Goal: Transaction & Acquisition: Purchase product/service

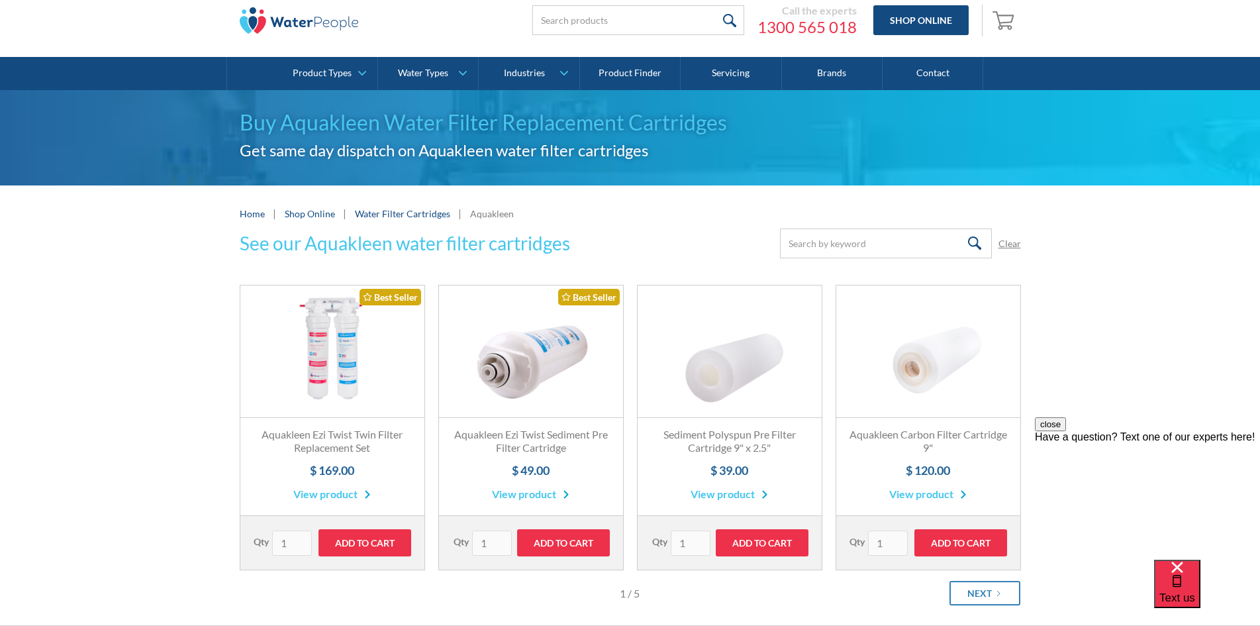
scroll to position [66, 0]
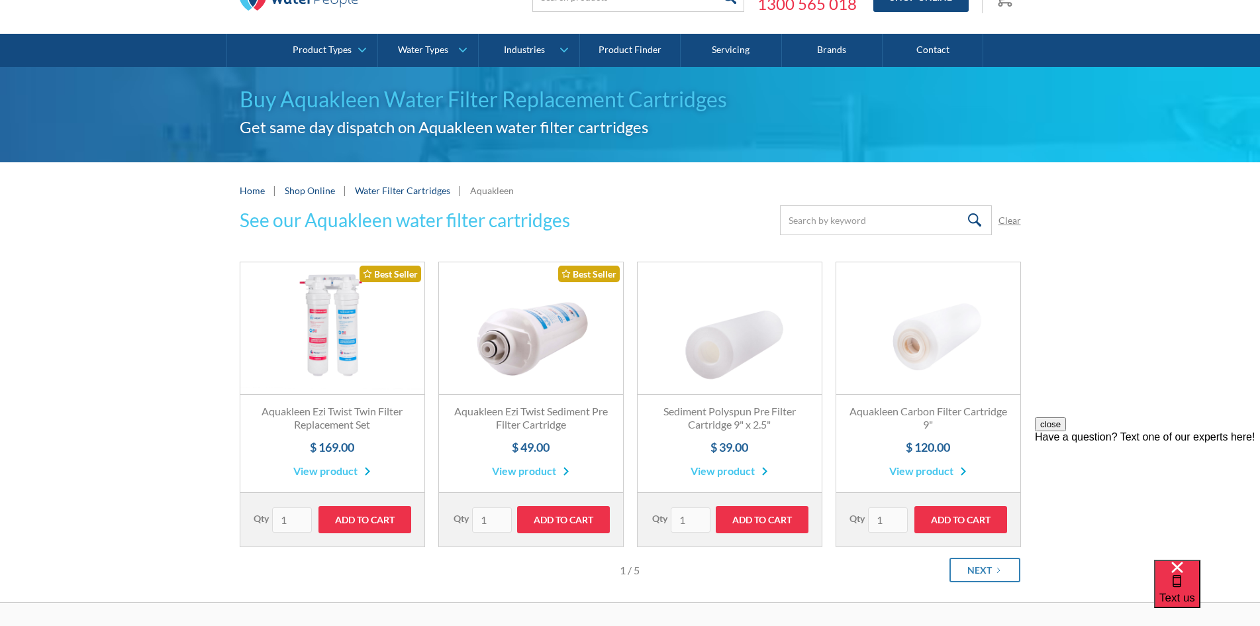
click at [334, 472] on link "View product" at bounding box center [331, 471] width 77 height 16
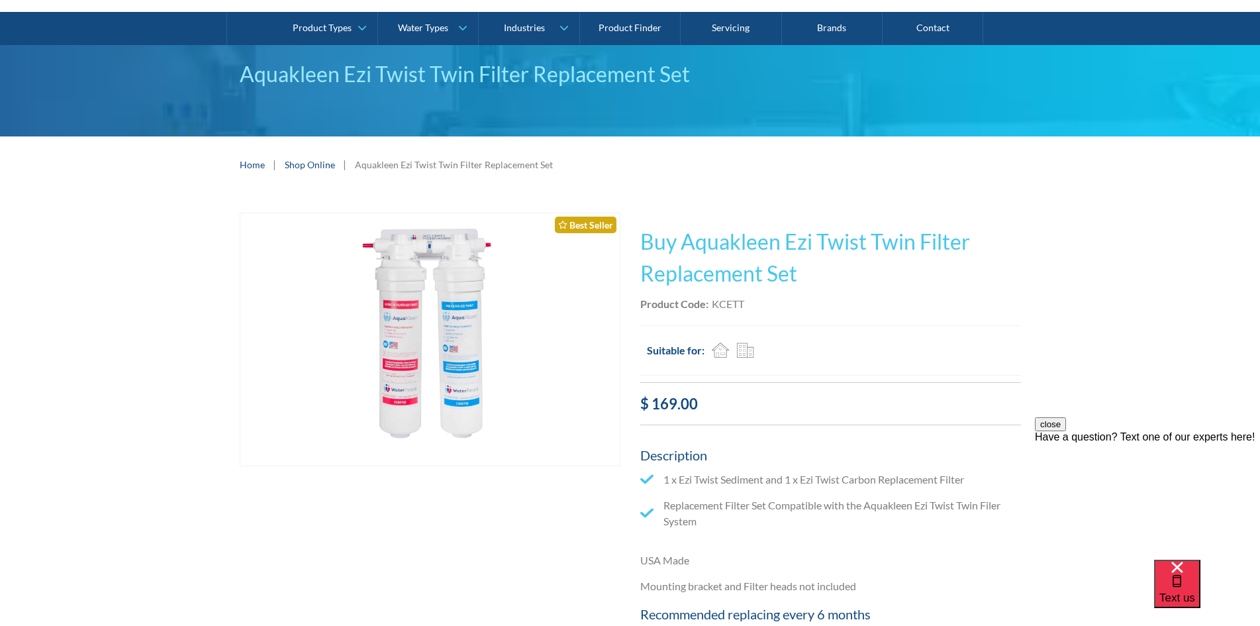
scroll to position [66, 0]
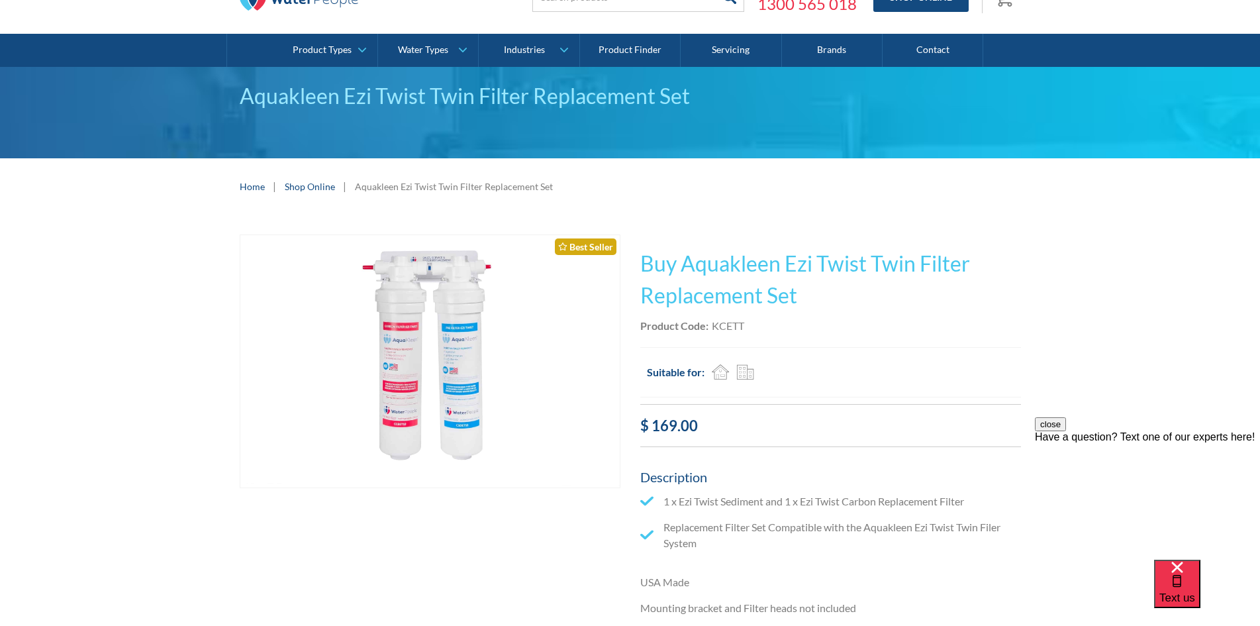
click at [358, 432] on img "open lightbox" at bounding box center [430, 361] width 380 height 253
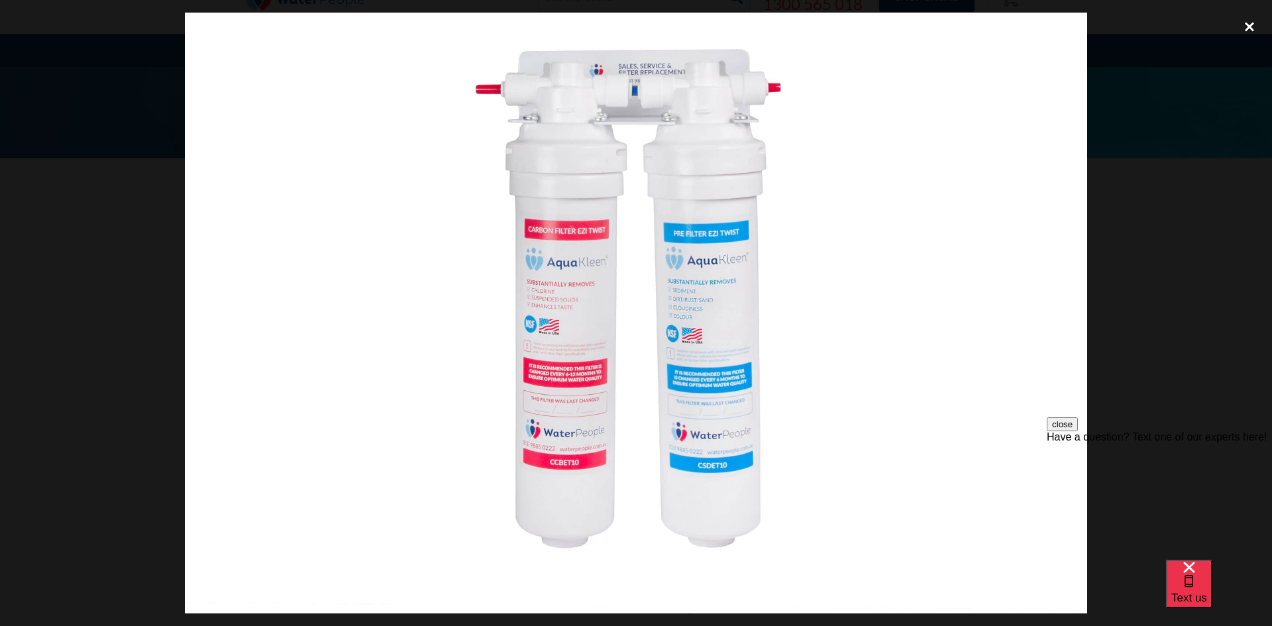
click at [1256, 28] on div "close lightbox" at bounding box center [1249, 27] width 45 height 29
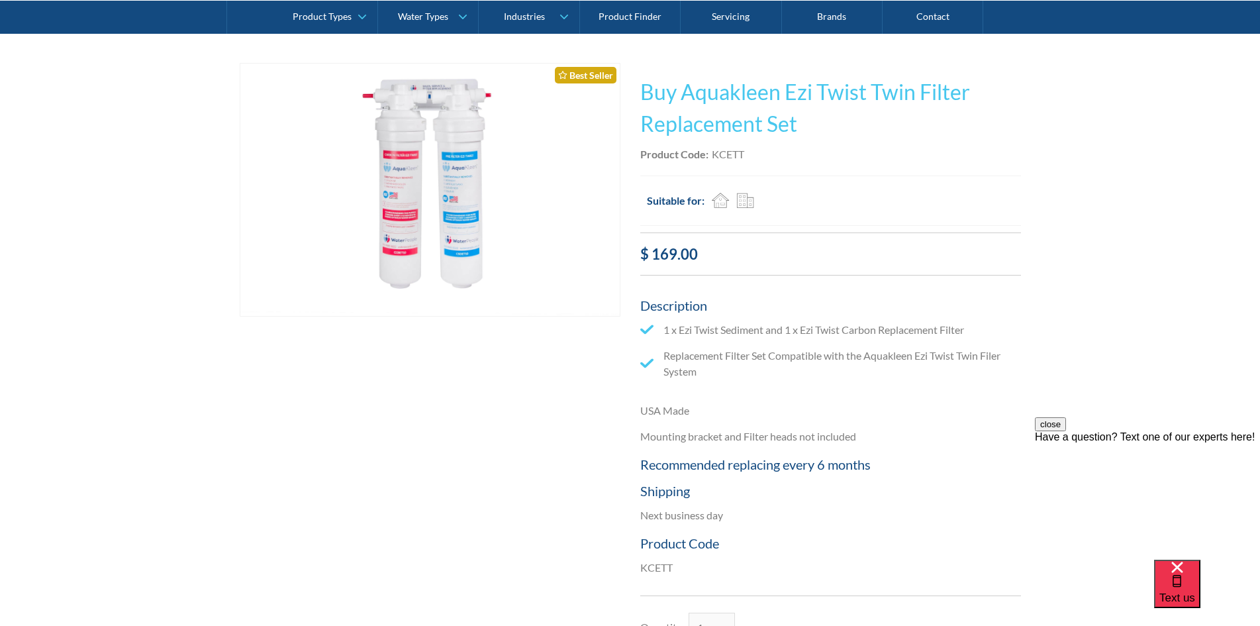
scroll to position [397, 0]
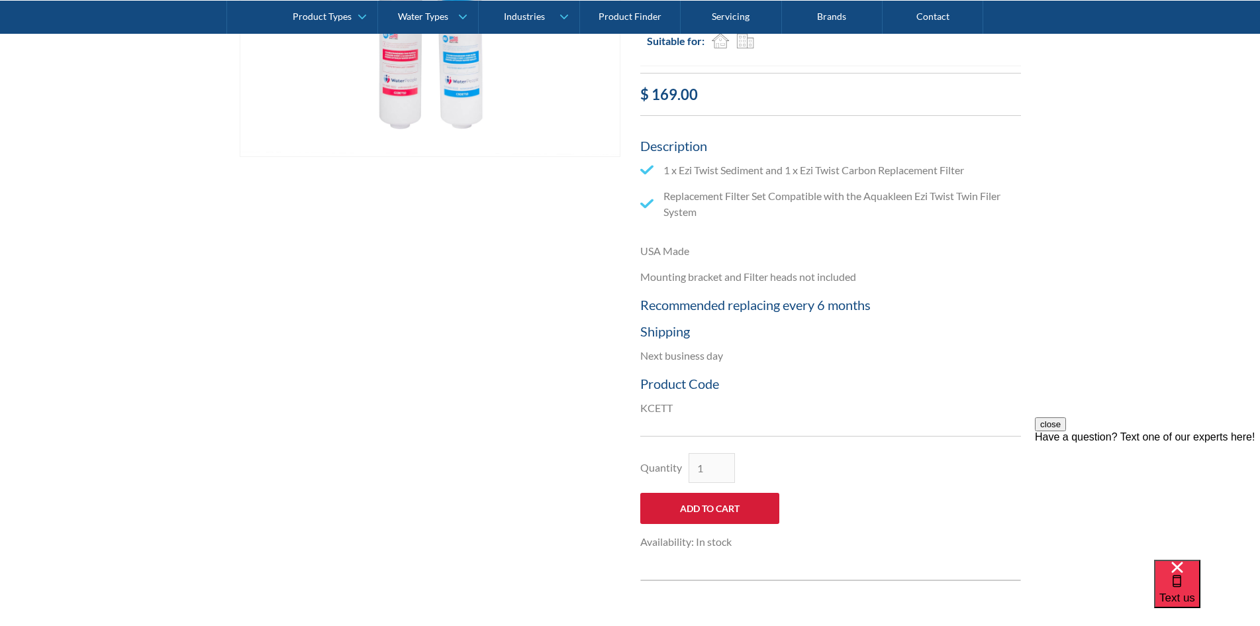
click at [658, 501] on input "Add to Cart" at bounding box center [709, 508] width 139 height 31
type input "Add to Cart"
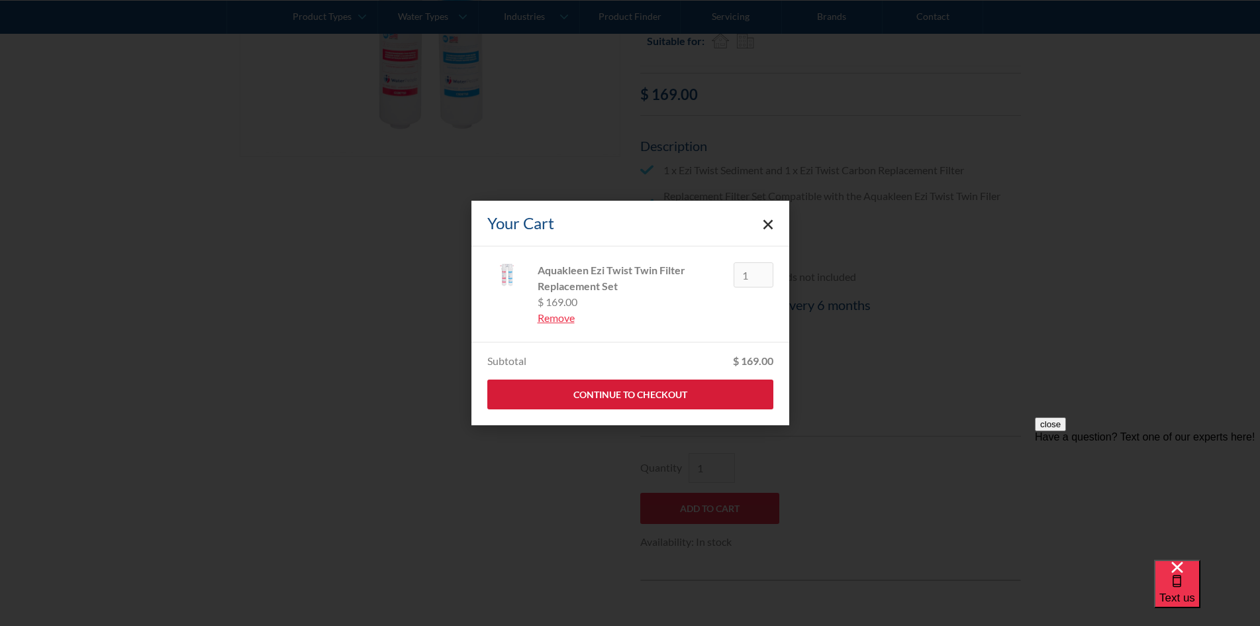
click at [601, 389] on link "Continue to Checkout" at bounding box center [630, 395] width 286 height 30
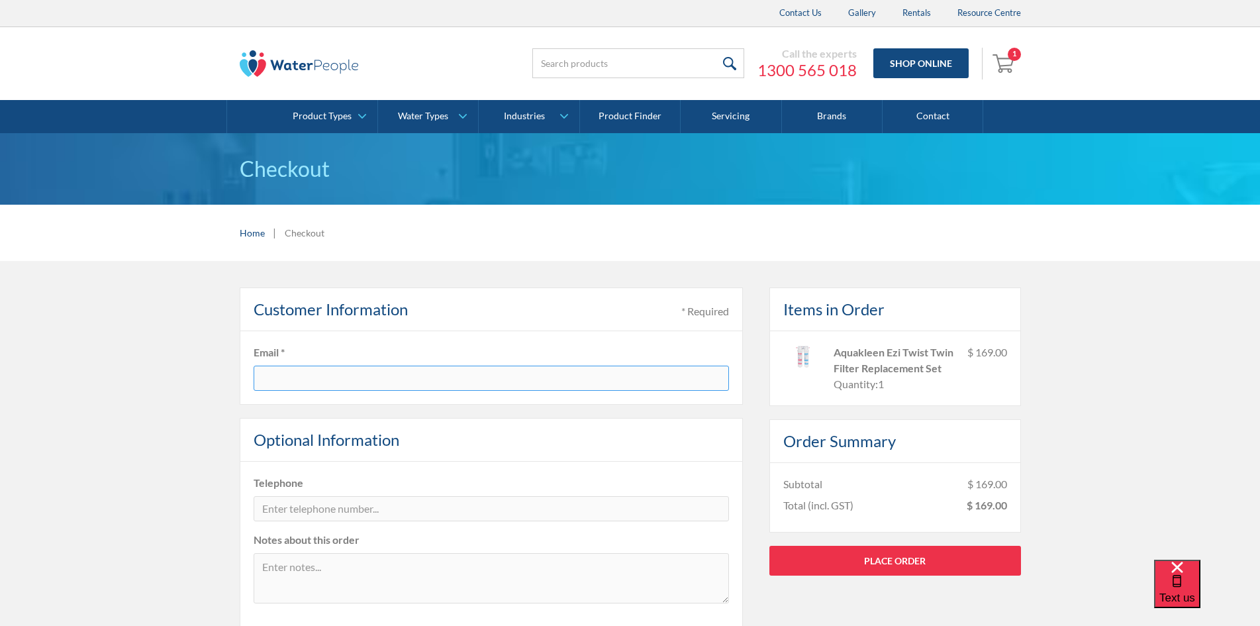
click at [315, 376] on input "text" at bounding box center [492, 378] width 476 height 25
type input "secretary@bnc.com.au"
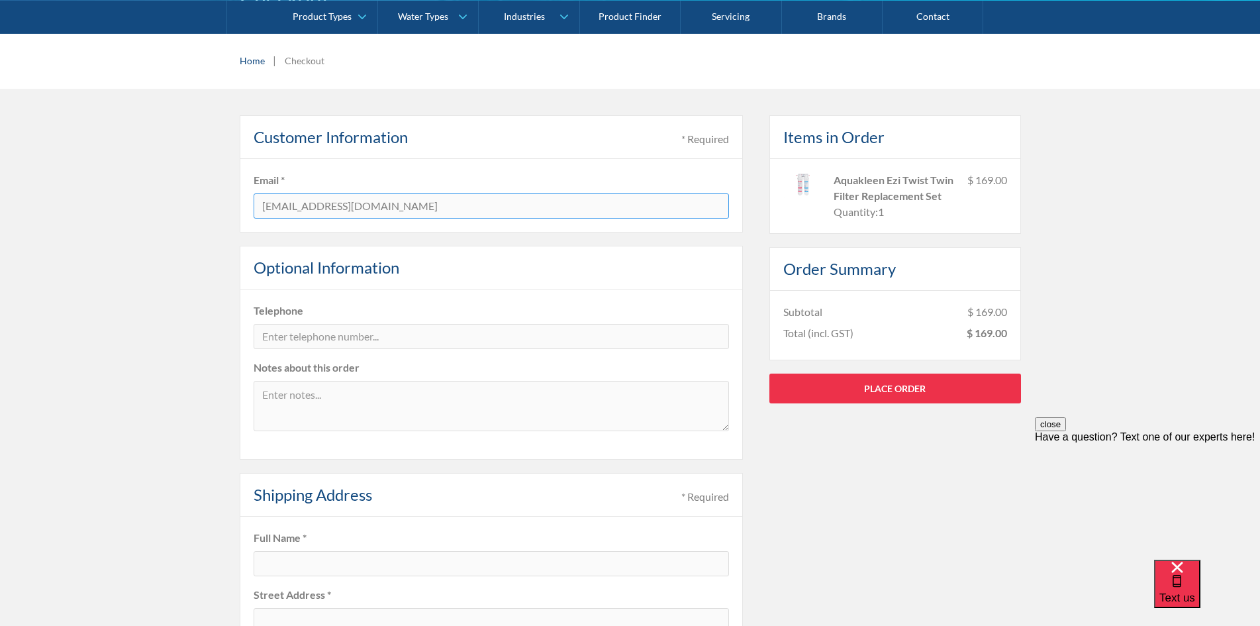
scroll to position [331, 0]
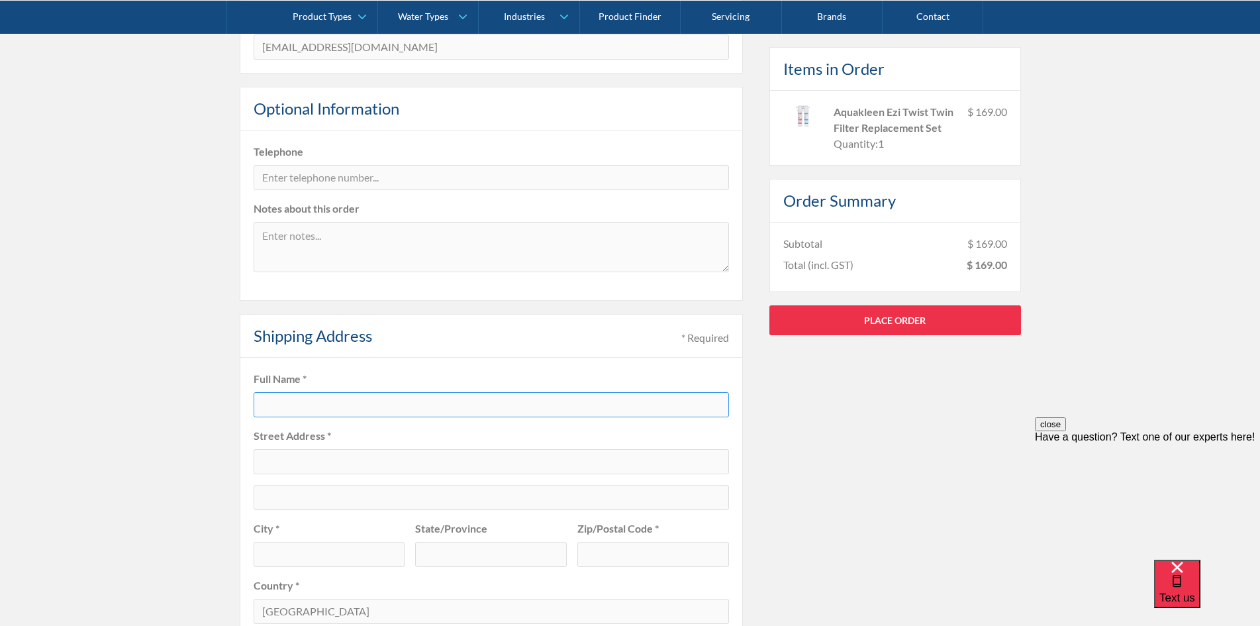
click at [370, 409] on input "text" at bounding box center [492, 404] width 476 height 25
type input "Cilena Goody"
type input "suite 63 level 6 Silverton Place"
type input "101 Wickham Terrace"
type input "Brisbane"
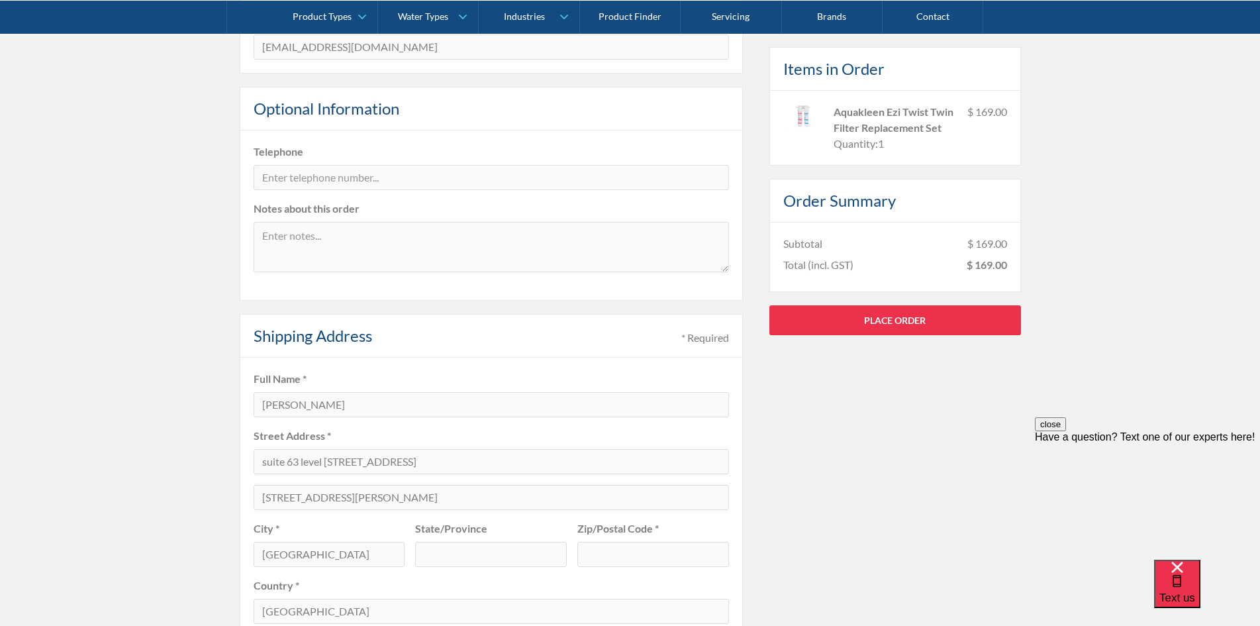
type input "QLD"
type input "4000"
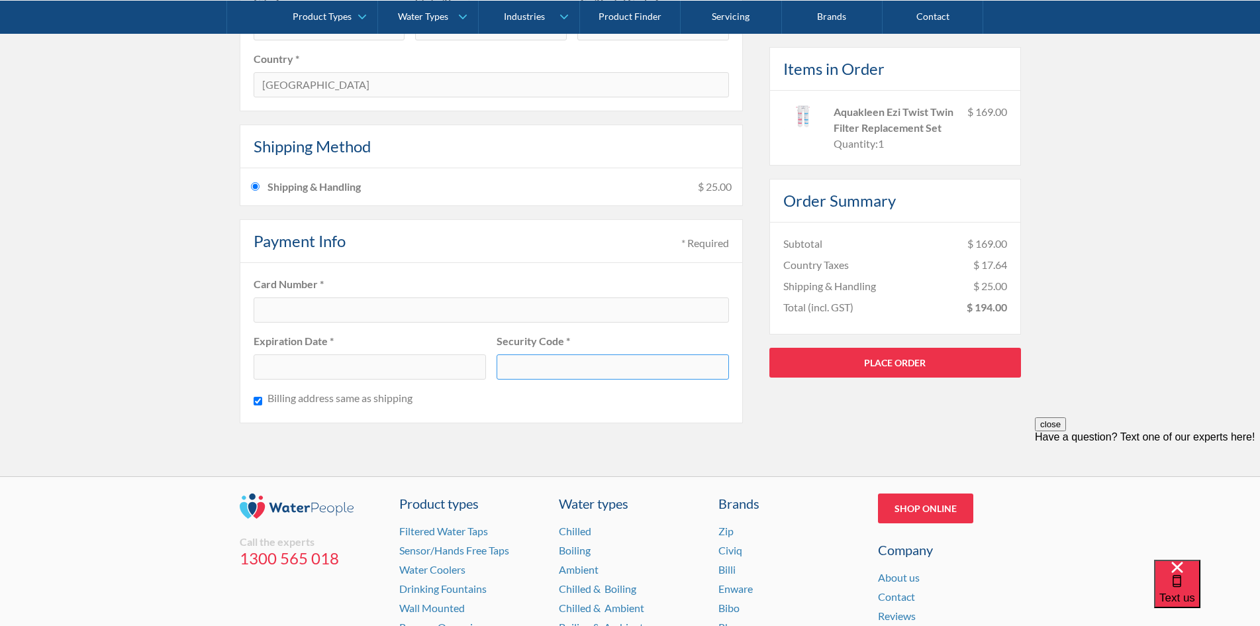
scroll to position [861, 0]
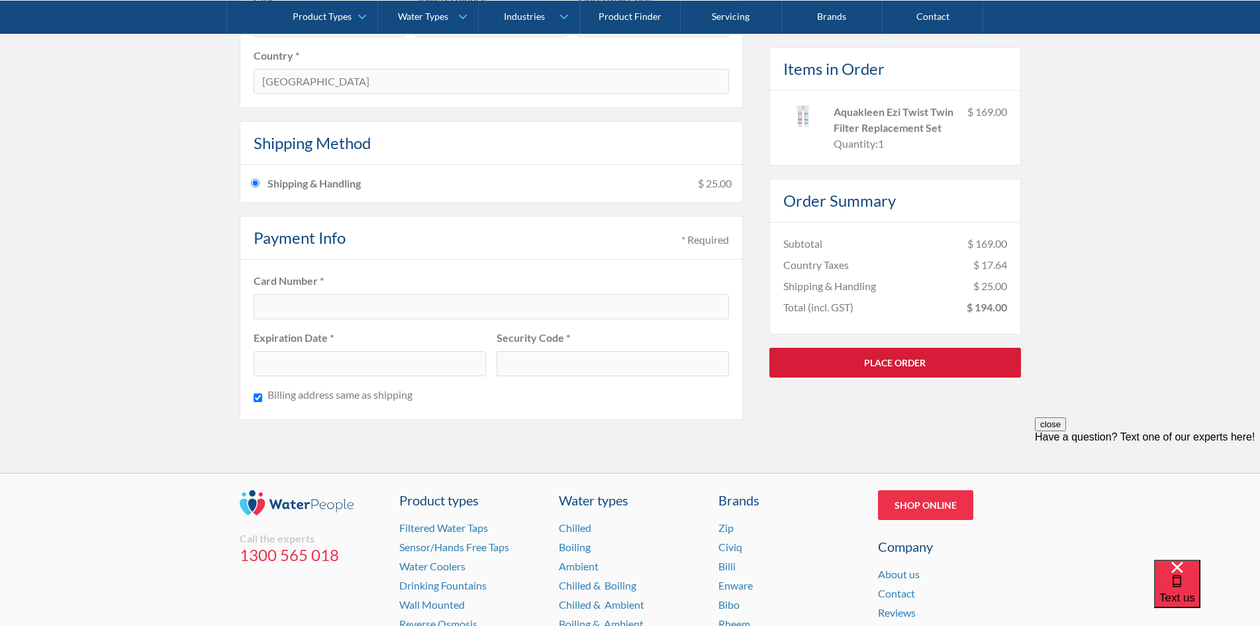
click at [832, 356] on link "Place Order" at bounding box center [896, 362] width 252 height 30
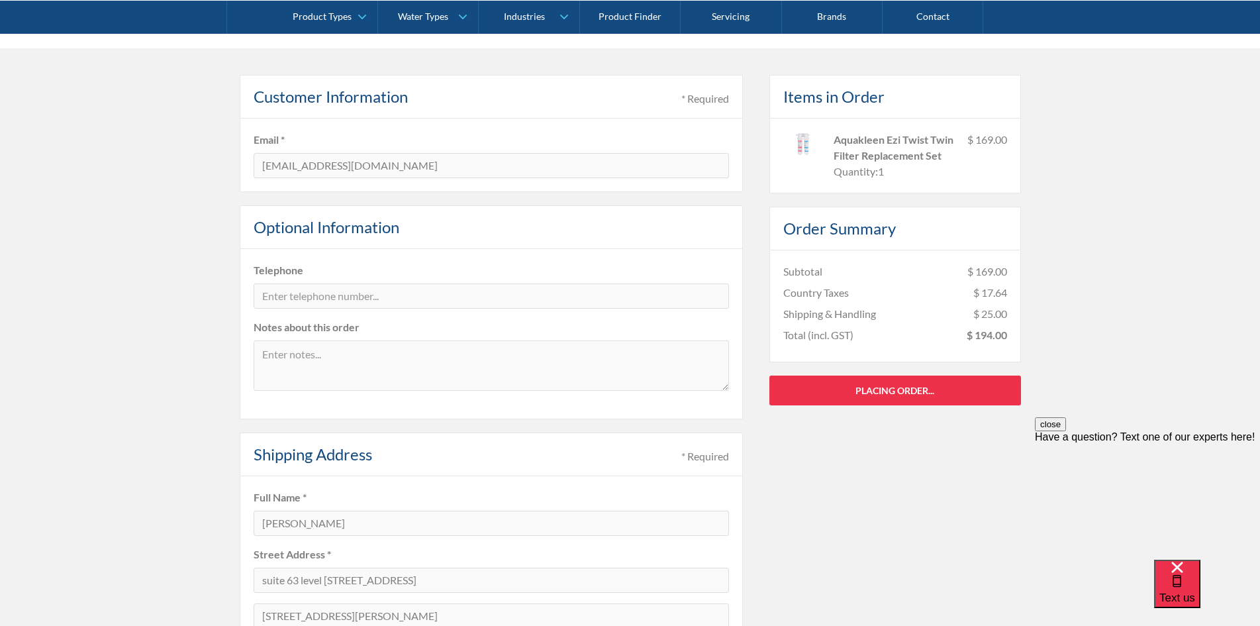
scroll to position [199, 0]
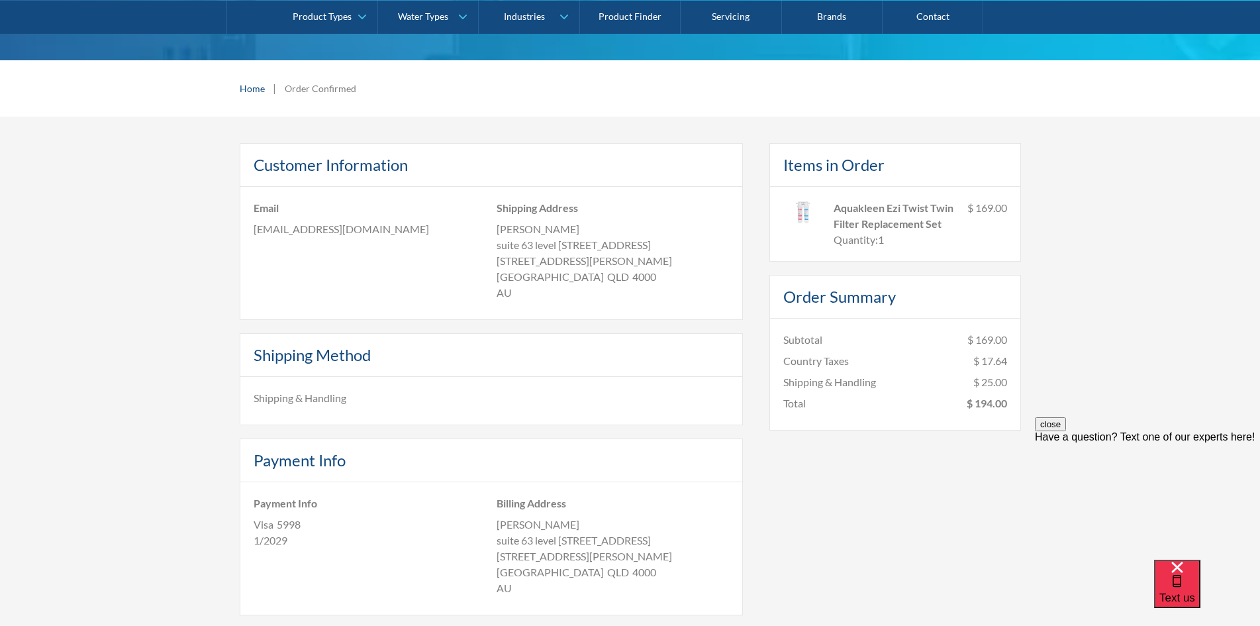
scroll to position [331, 0]
